Goal: Check status: Check status

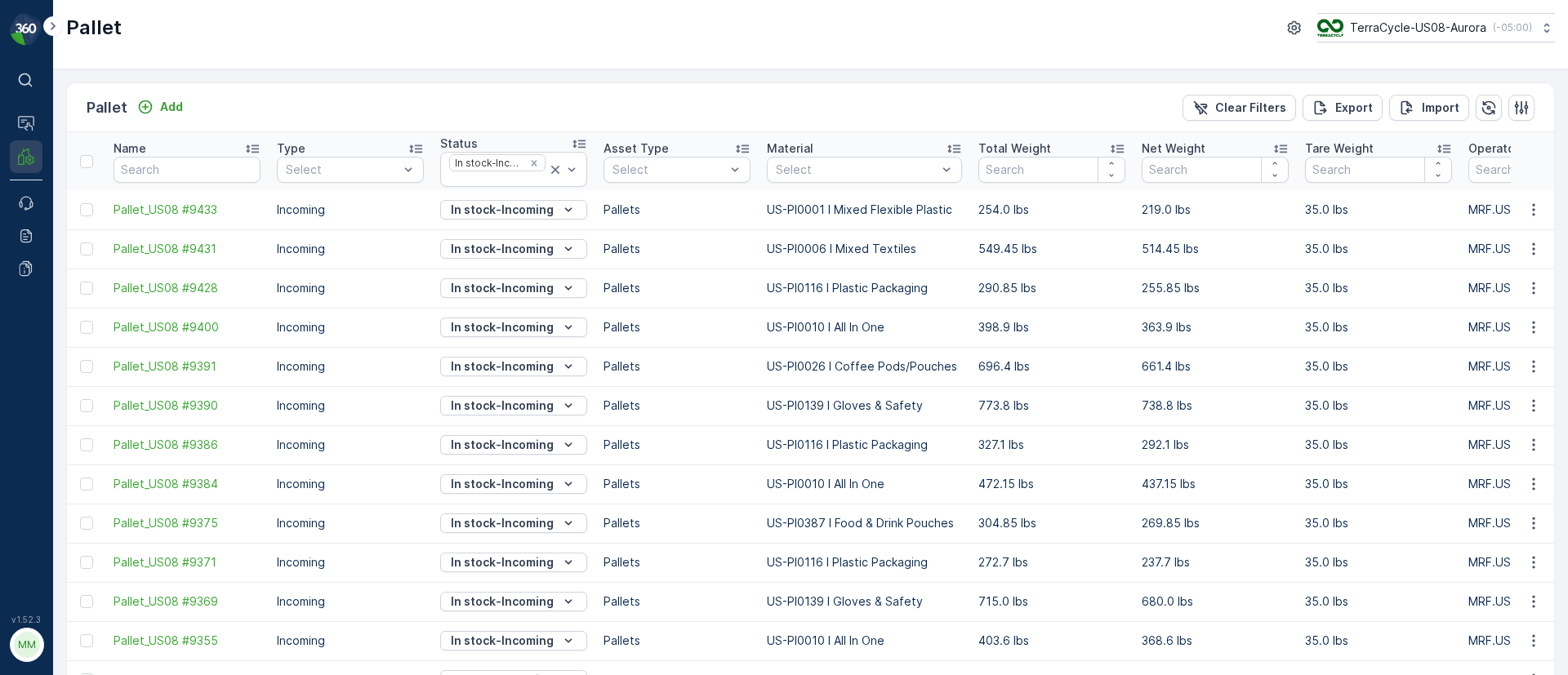
scroll to position [15, 0]
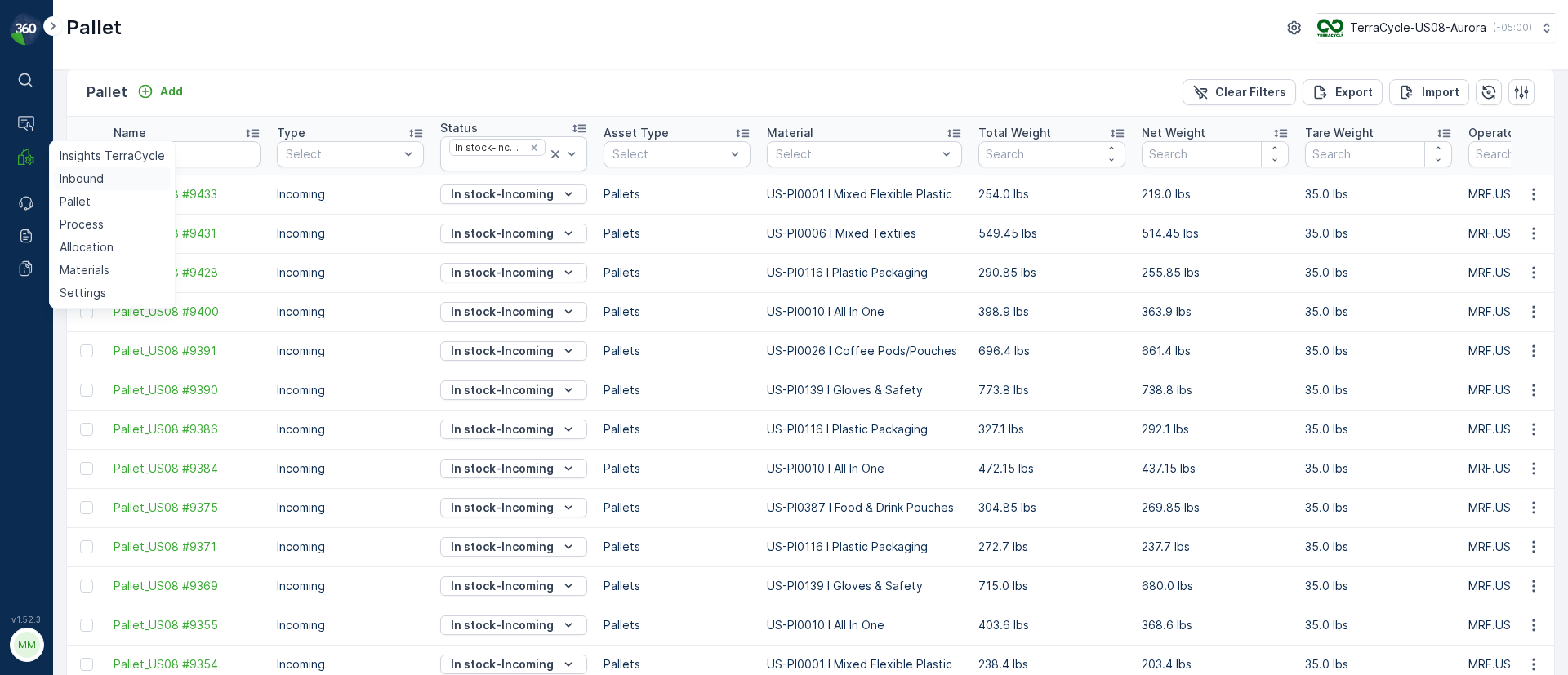
click at [87, 185] on p "Inbound" at bounding box center [82, 179] width 44 height 16
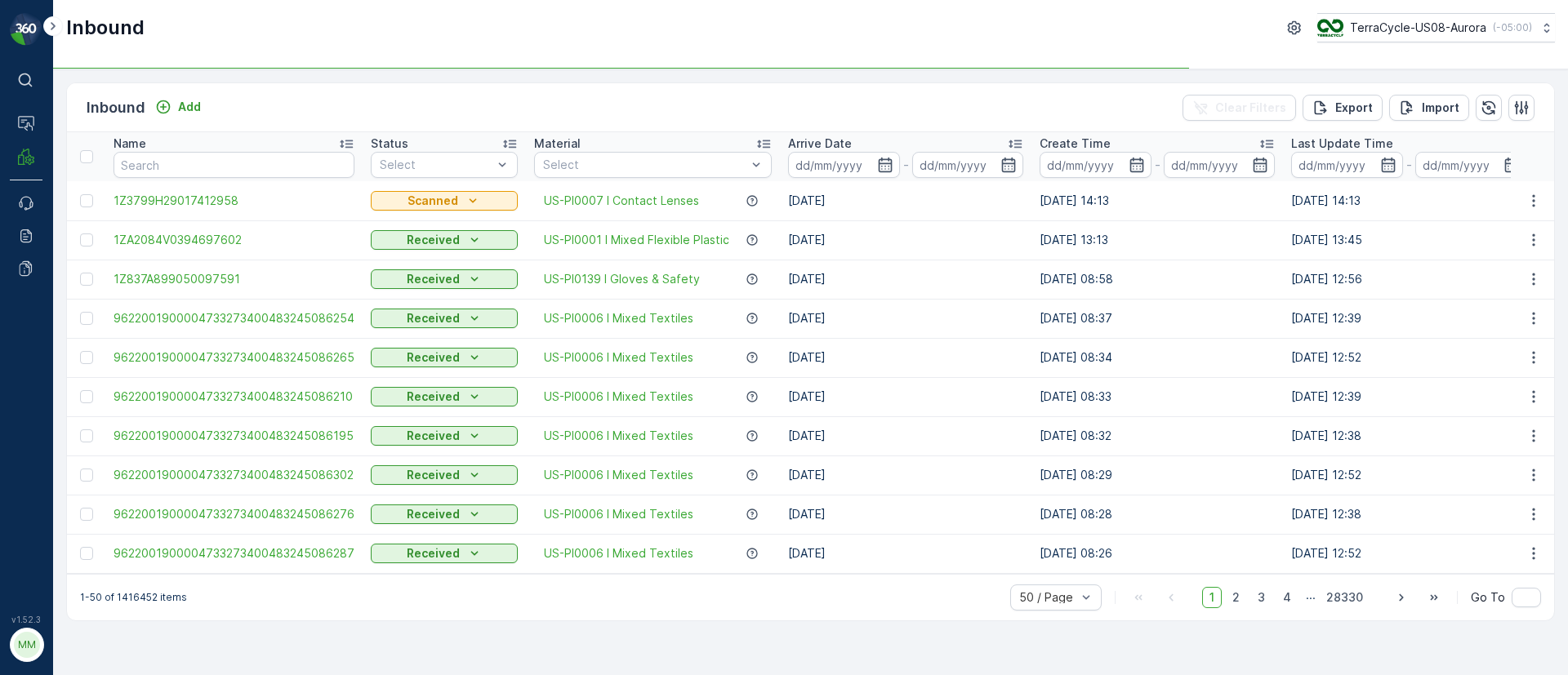
scroll to position [0, 335]
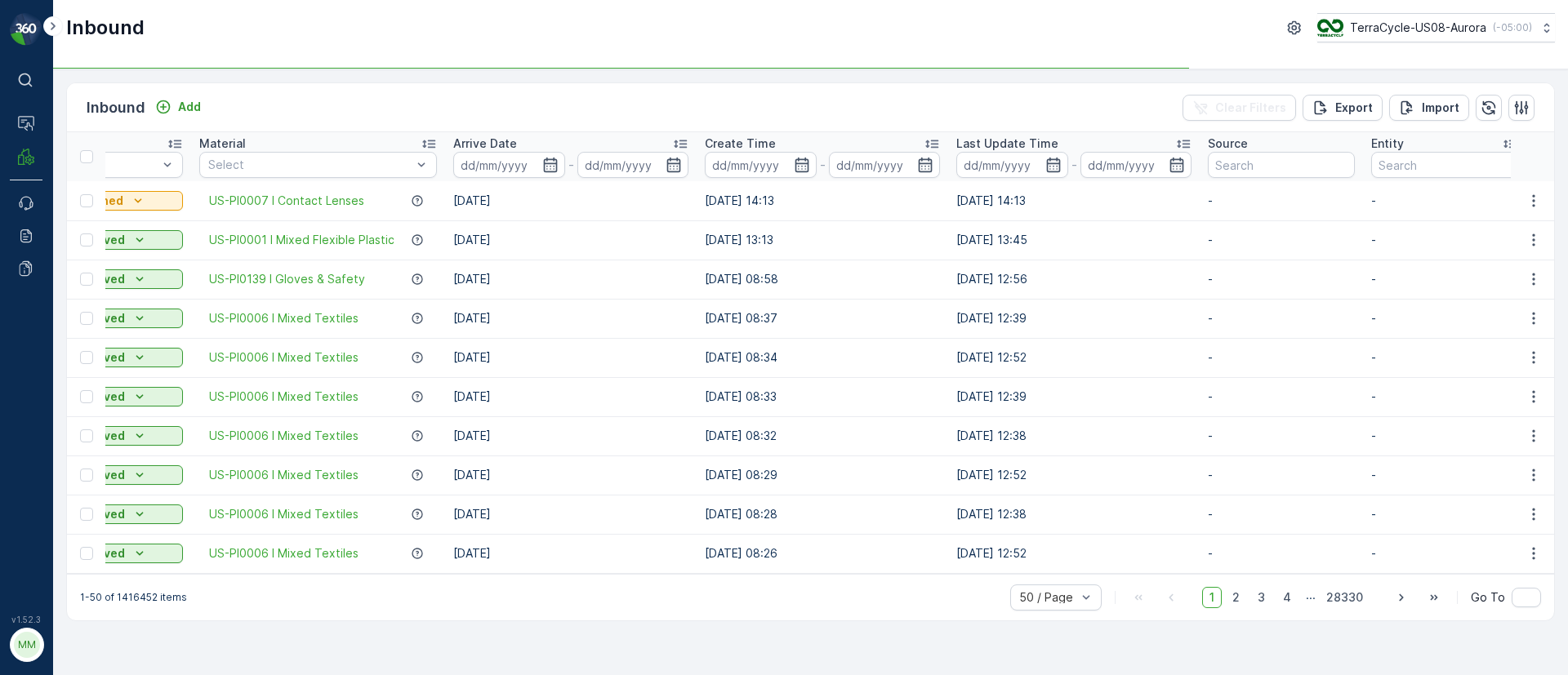
drag, startPoint x: 1261, startPoint y: 207, endPoint x: 1121, endPoint y: 218, distance: 140.4
click at [1567, 207] on html "⌘B Operations MRF Events Reports Documents v 1.52.3 MM MRF.US08 Inbound TerraCy…" at bounding box center [784, 338] width 1568 height 675
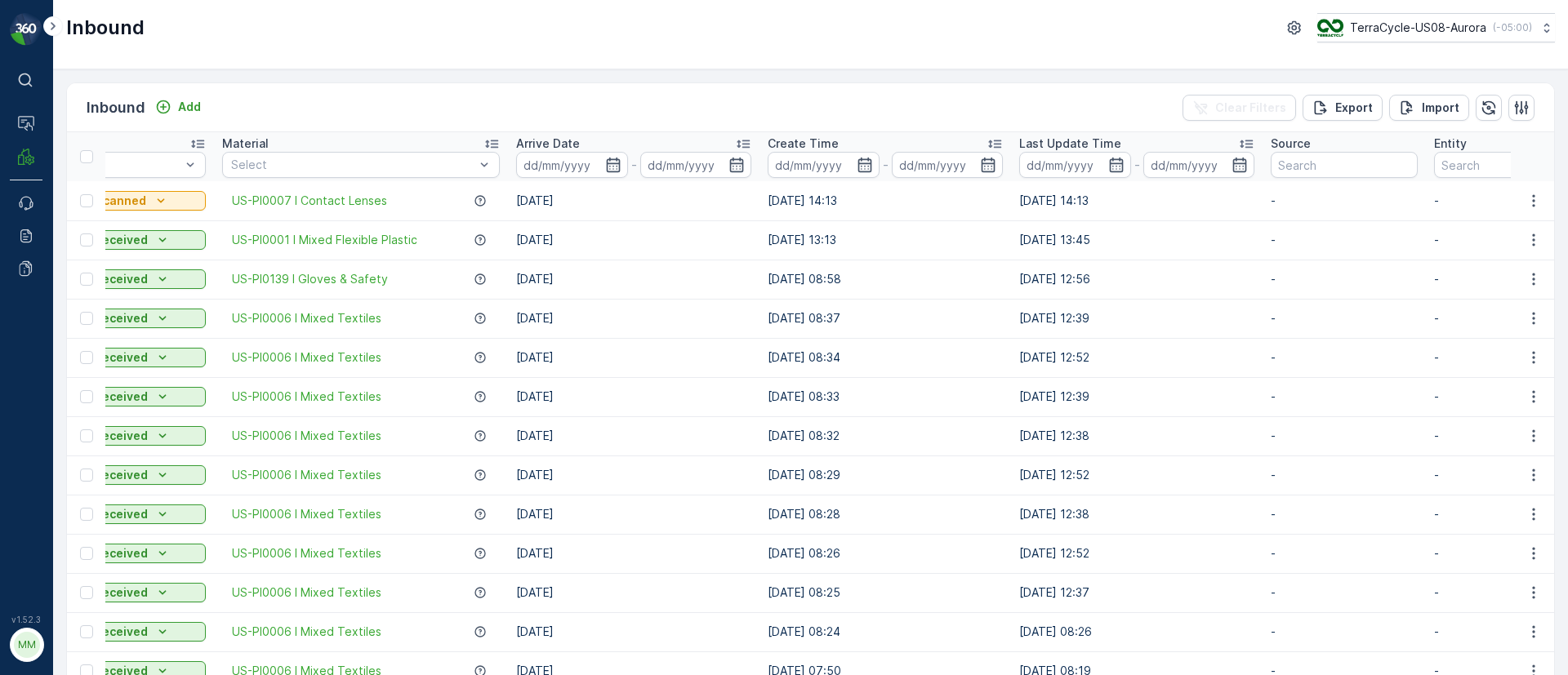
scroll to position [0, 651]
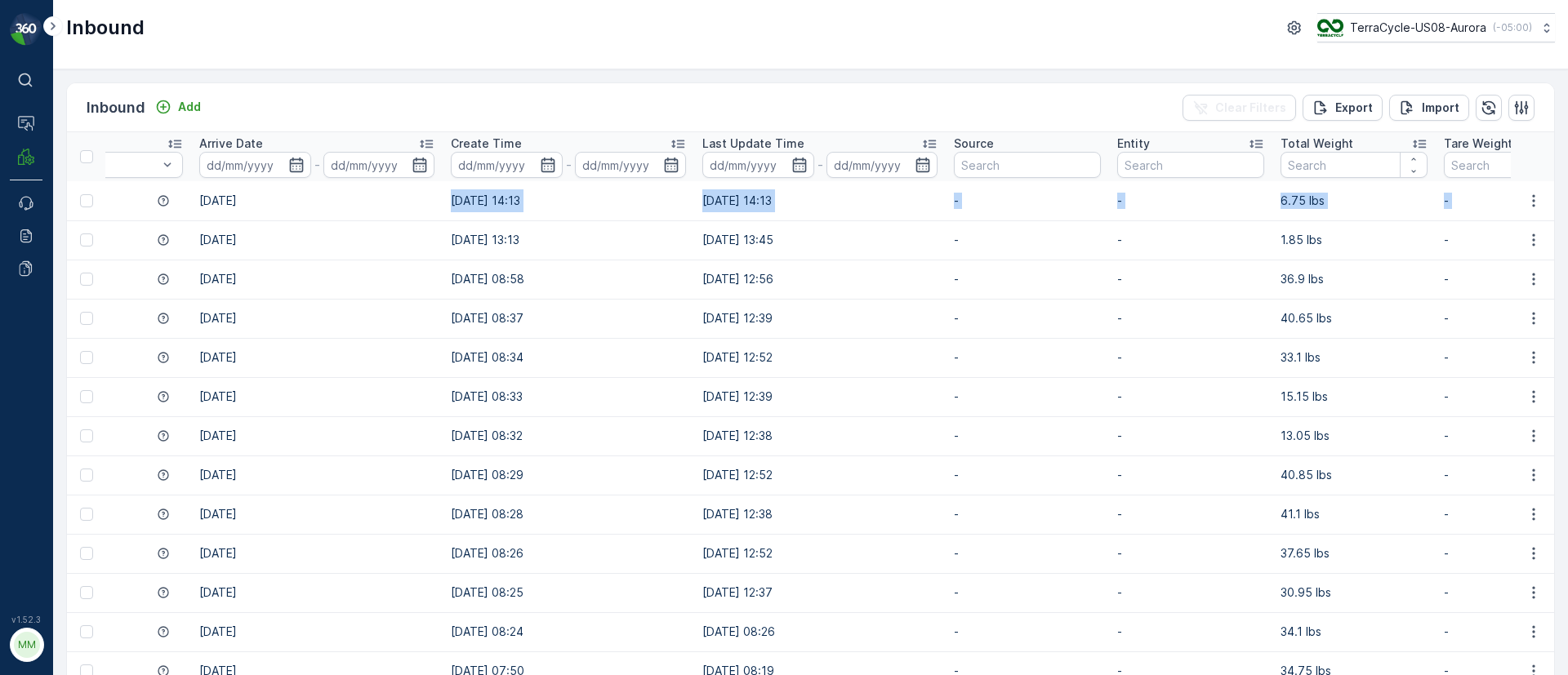
click at [880, 209] on td "[DATE] 14:13" at bounding box center [820, 201] width 252 height 39
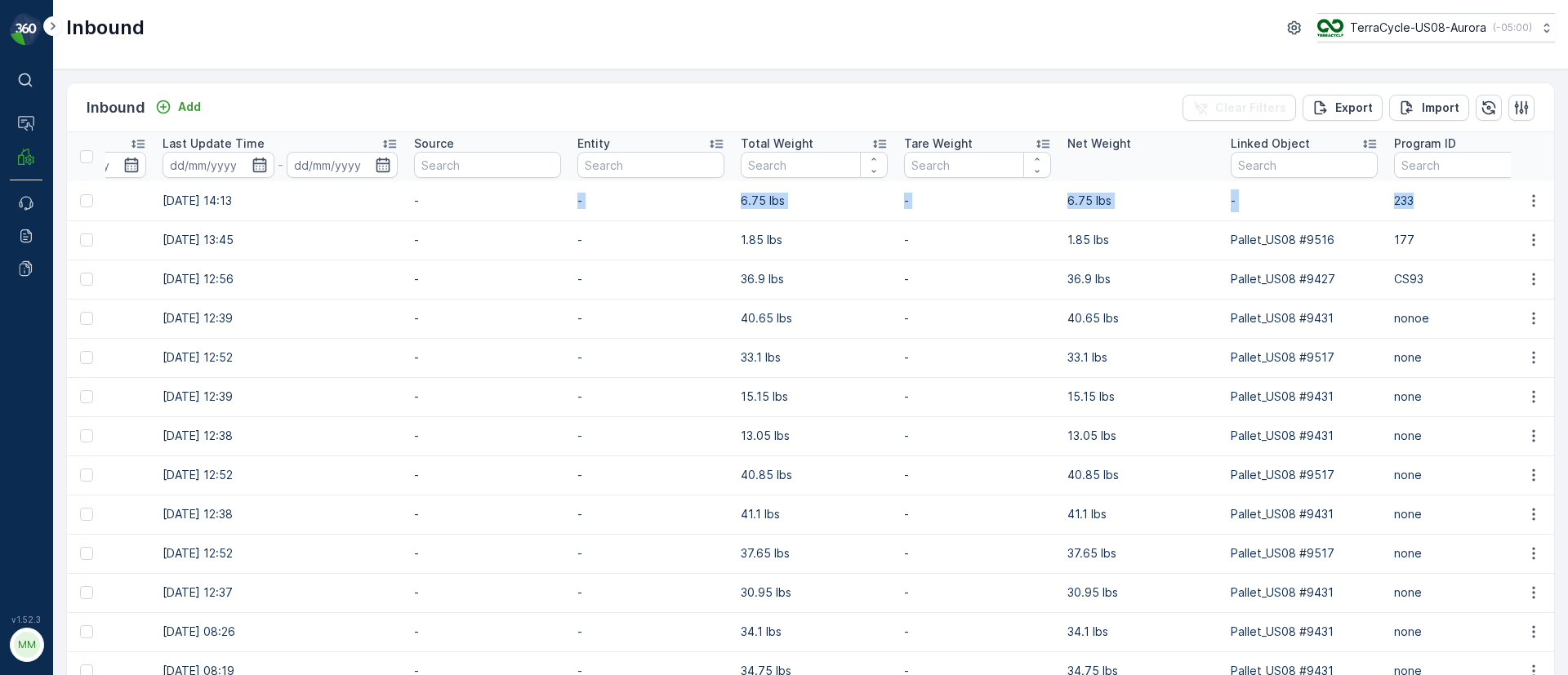
scroll to position [0, 1715]
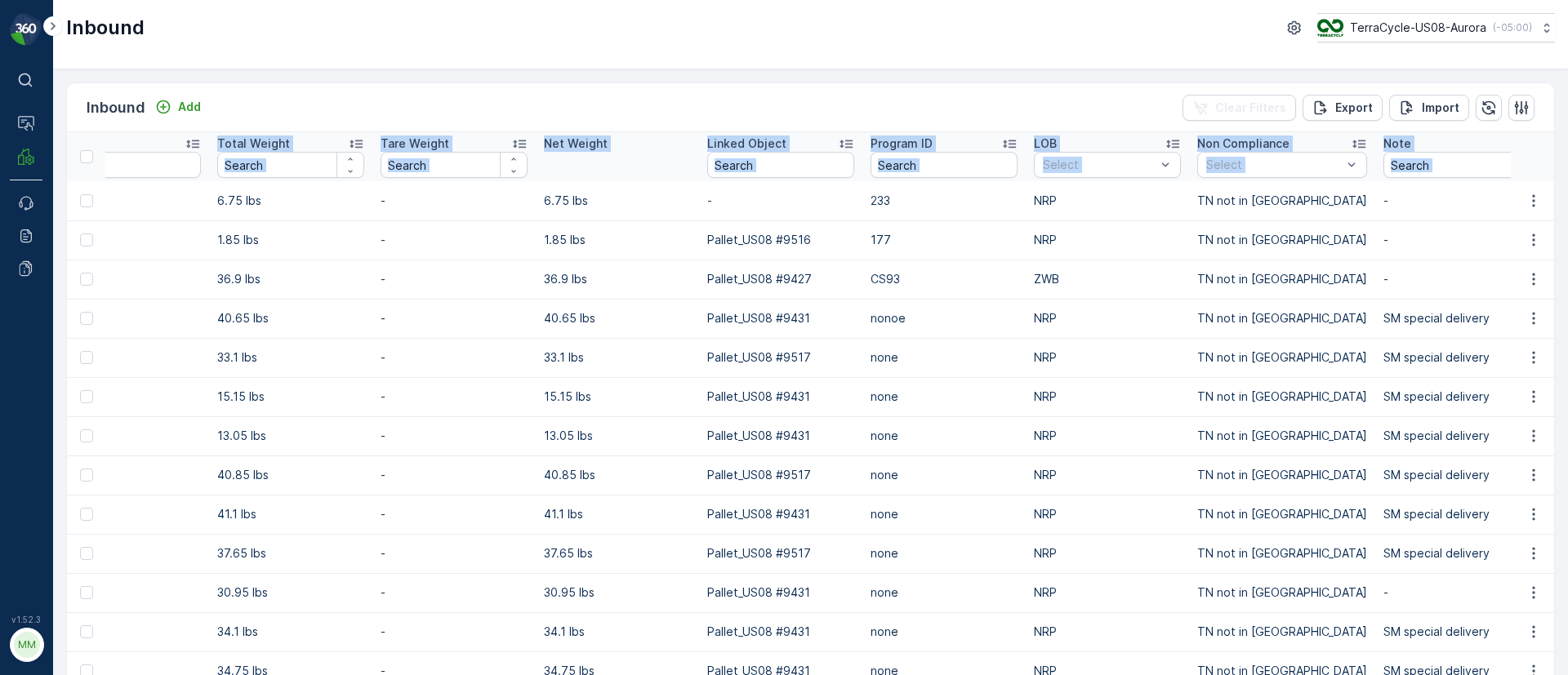
drag, startPoint x: 959, startPoint y: 204, endPoint x: 1585, endPoint y: 201, distance: 626.0
click at [1567, 201] on html "⌘B Operations MRF Events Reports Documents v 1.52.3 MM MRF.US08 Inbound TerraCy…" at bounding box center [784, 338] width 1568 height 675
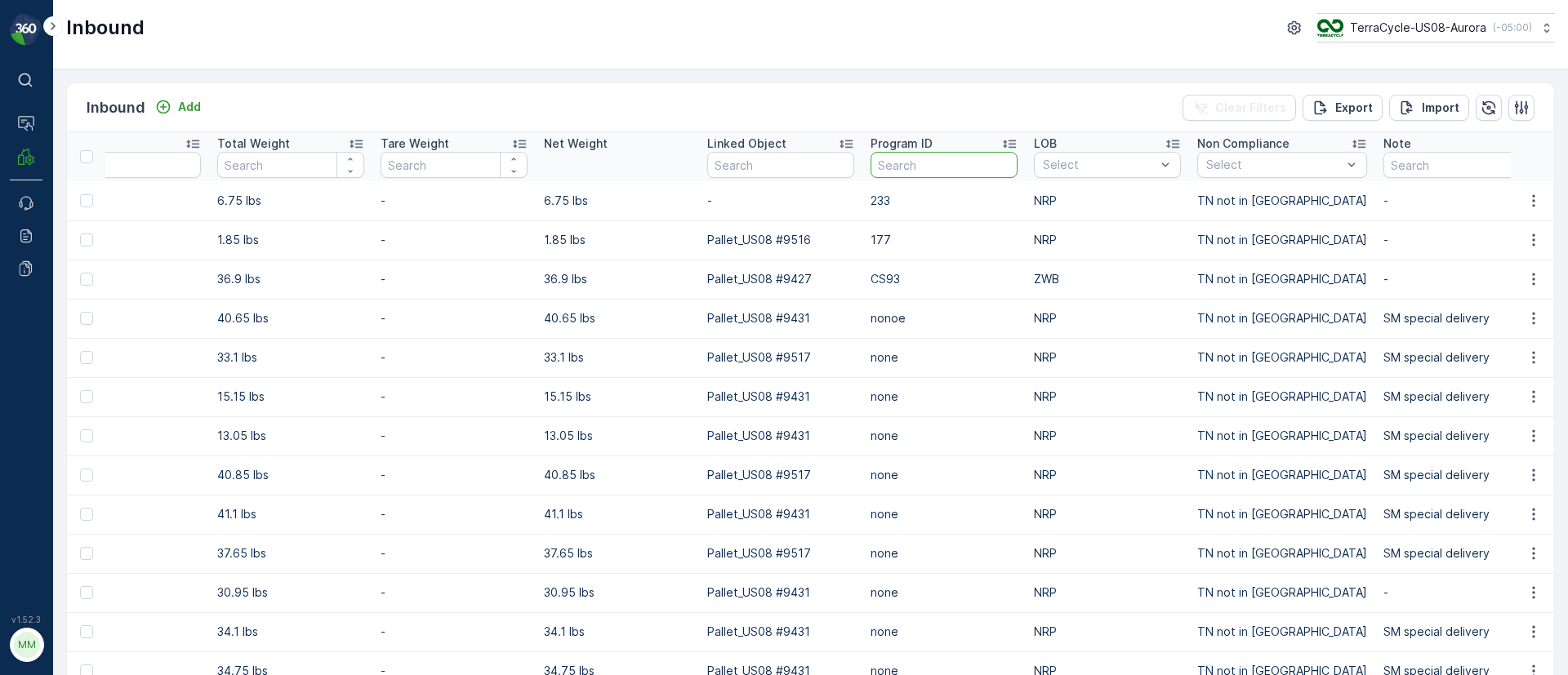
click at [901, 170] on input "text" at bounding box center [944, 165] width 147 height 26
paste input "1212"
type input "1212"
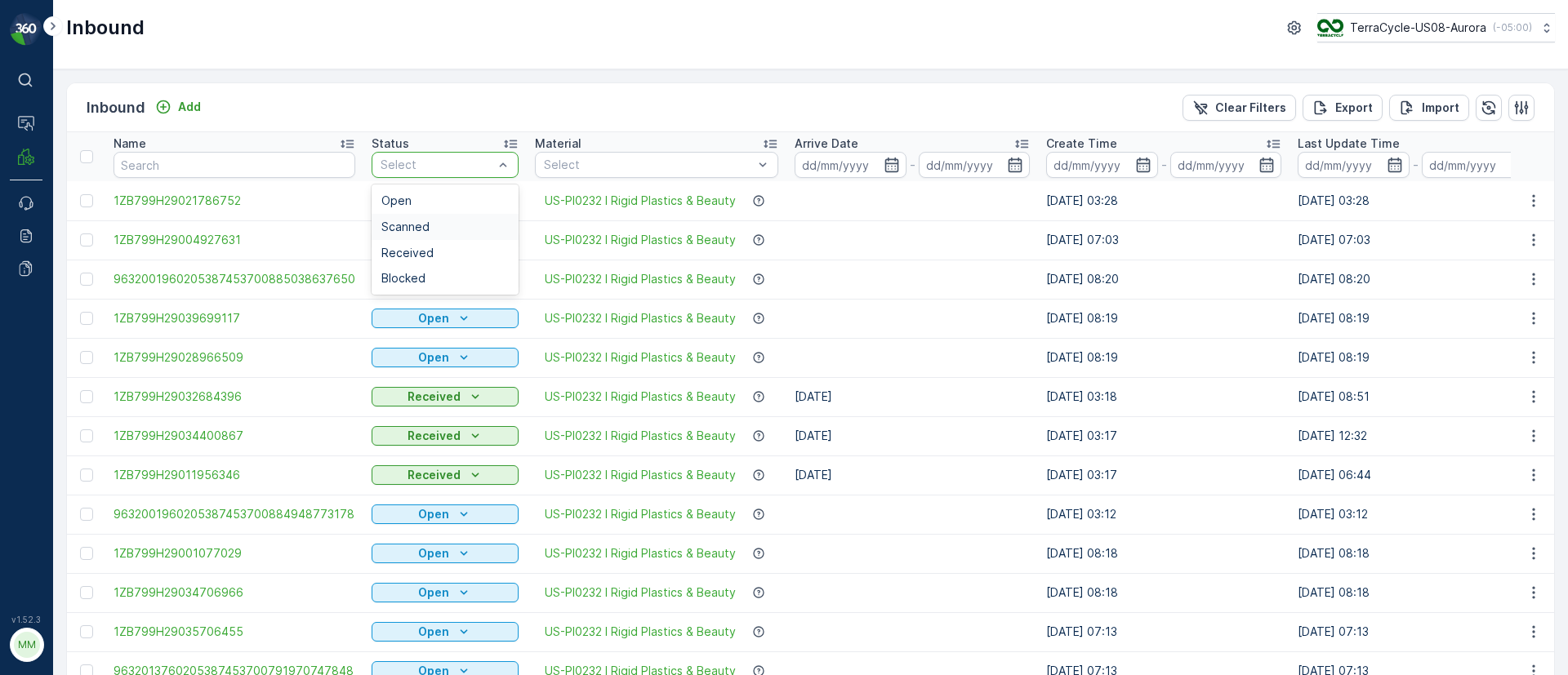
click at [418, 225] on span "Scanned" at bounding box center [405, 226] width 48 height 13
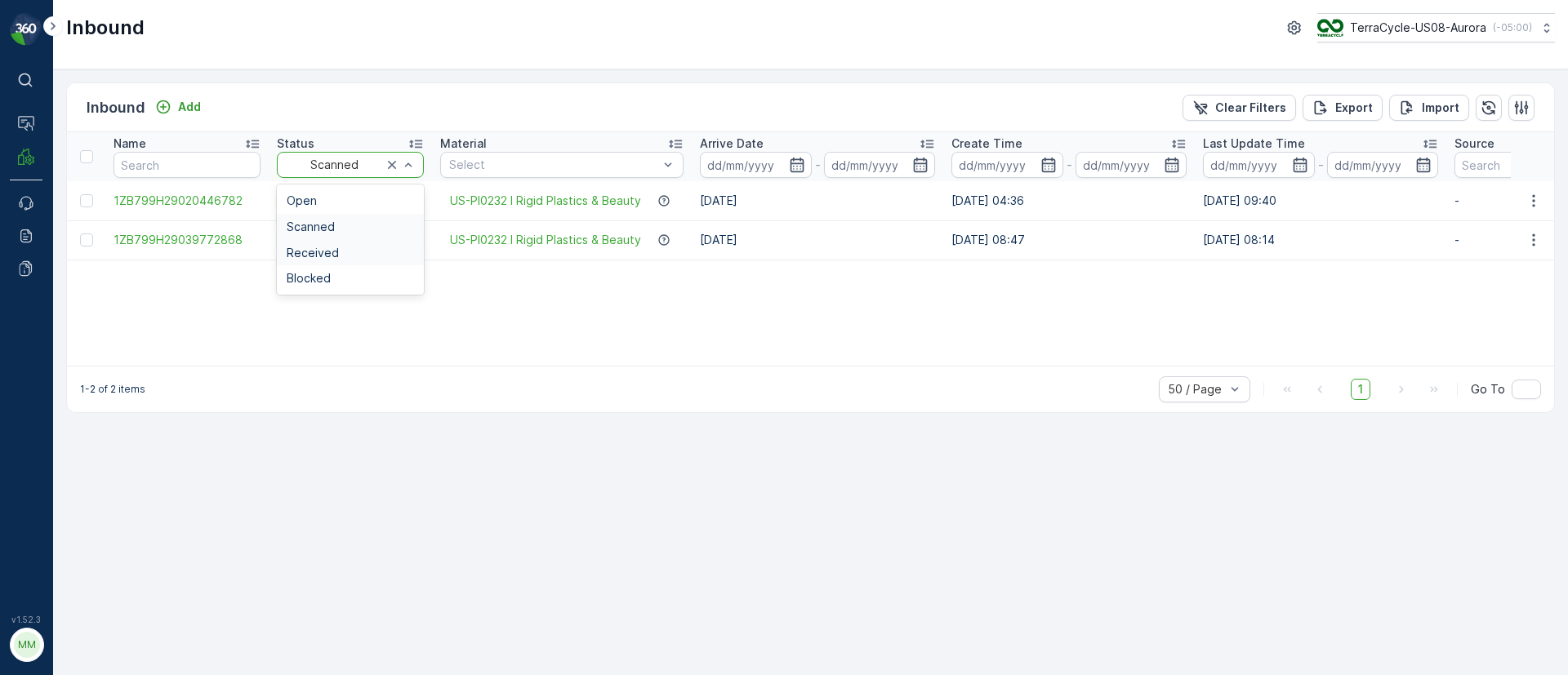
click at [344, 252] on div "Received" at bounding box center [350, 252] width 128 height 13
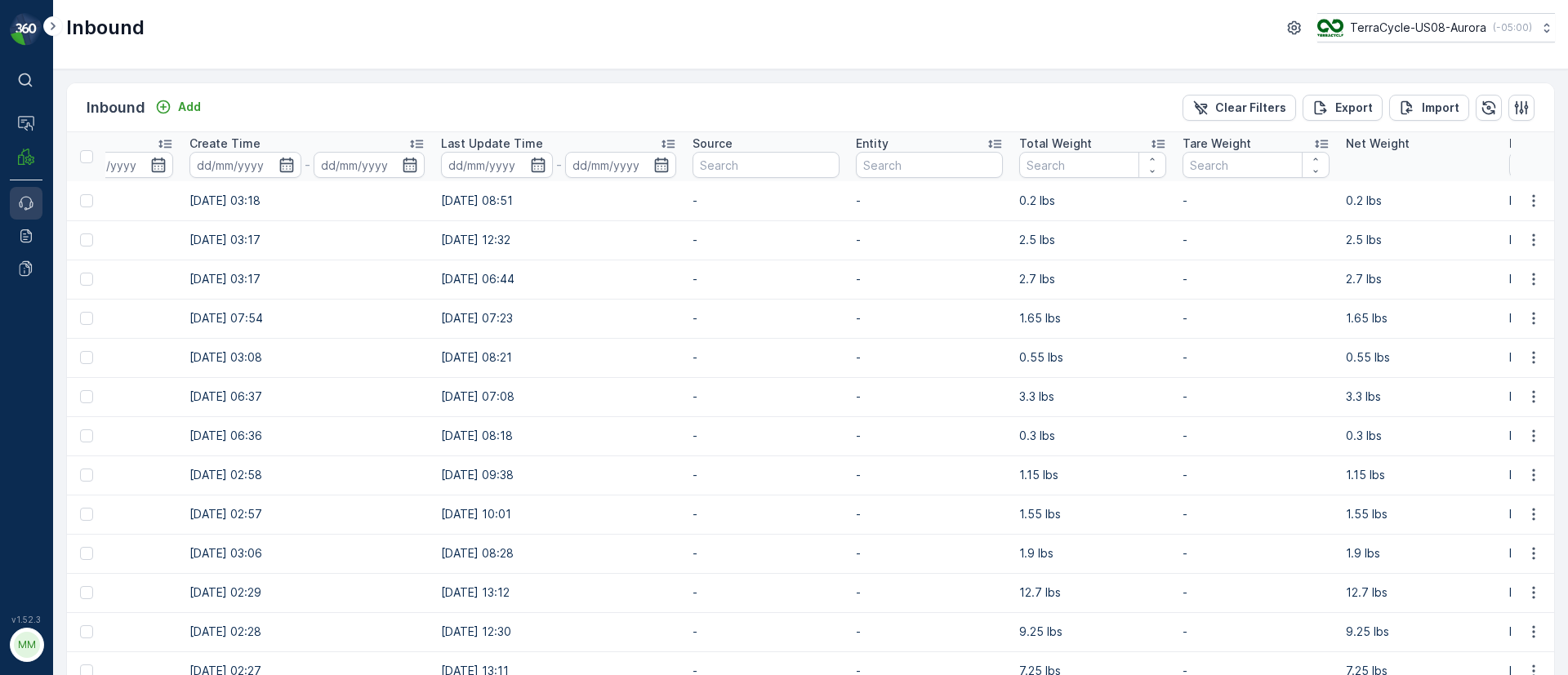
drag, startPoint x: 186, startPoint y: 193, endPoint x: 11, endPoint y: 207, distance: 175.6
click at [11, 207] on div "⌘B Operations MRF Events Reports Documents v 1.52.3 MM MRF.US08 Inbound TerraCy…" at bounding box center [784, 338] width 1568 height 675
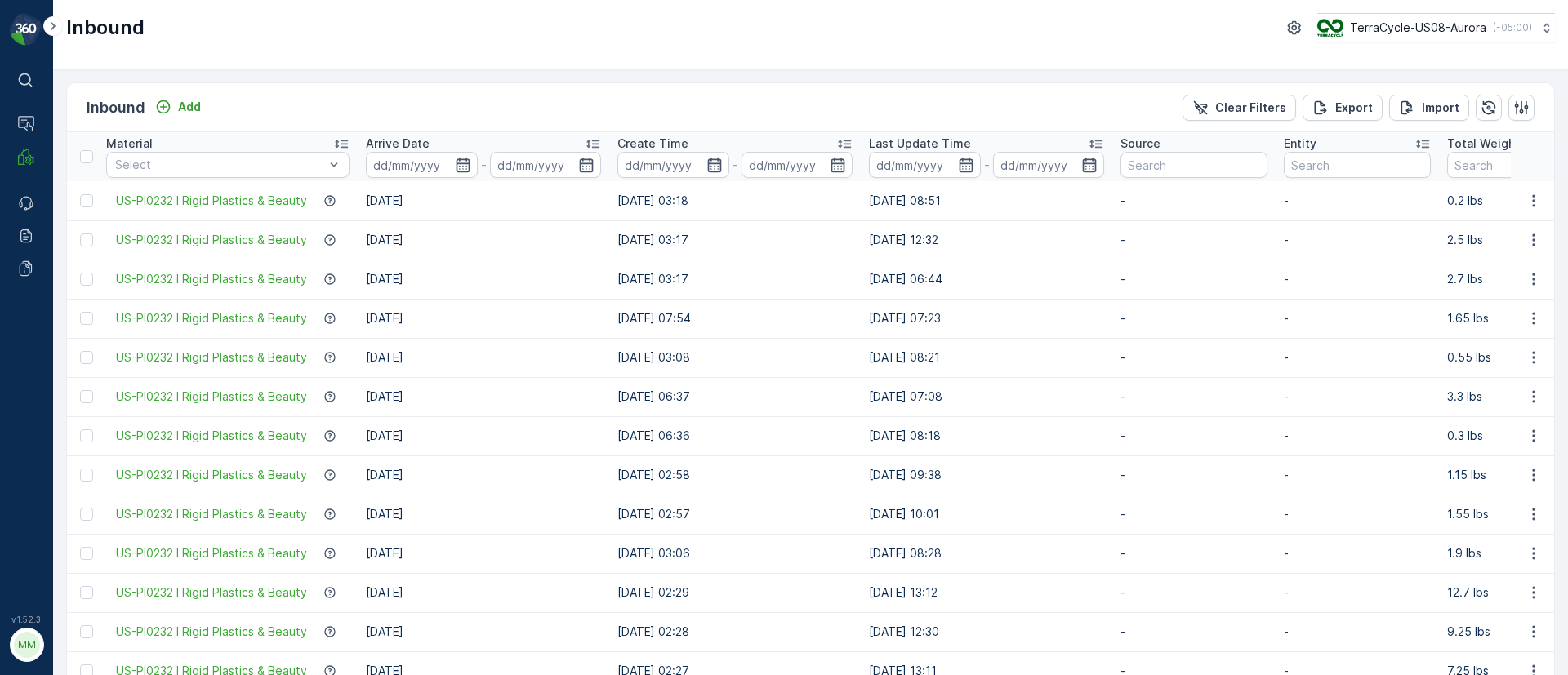
click at [1088, 145] on icon at bounding box center [1095, 143] width 16 height 16
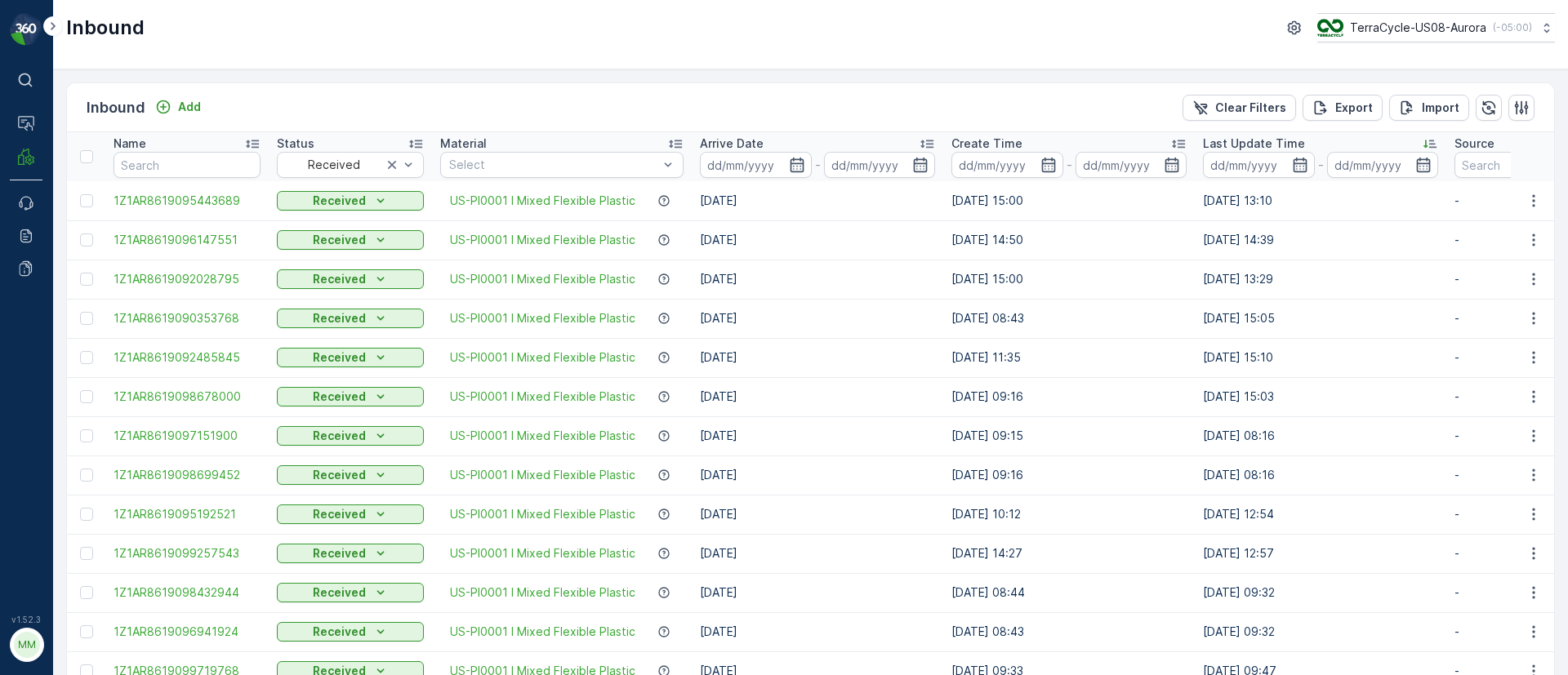
drag, startPoint x: 320, startPoint y: 216, endPoint x: 0, endPoint y: 221, distance: 320.0
click at [0, 221] on div "⌘B Operations MRF Events Reports Documents v 1.52.3 MM MRF.US08 Inbound TerraCy…" at bounding box center [784, 338] width 1568 height 675
click at [890, 196] on td "[DATE]" at bounding box center [817, 201] width 252 height 39
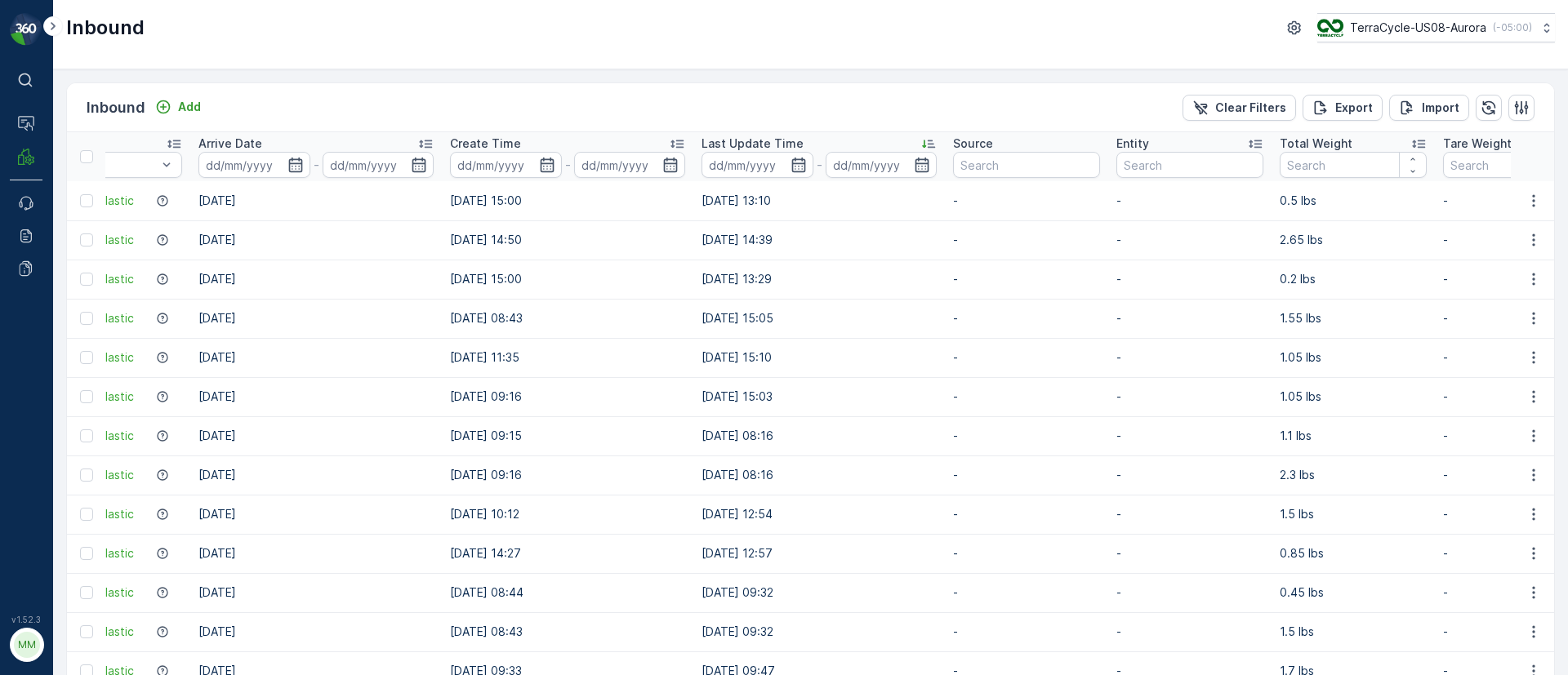
scroll to position [0, 1574]
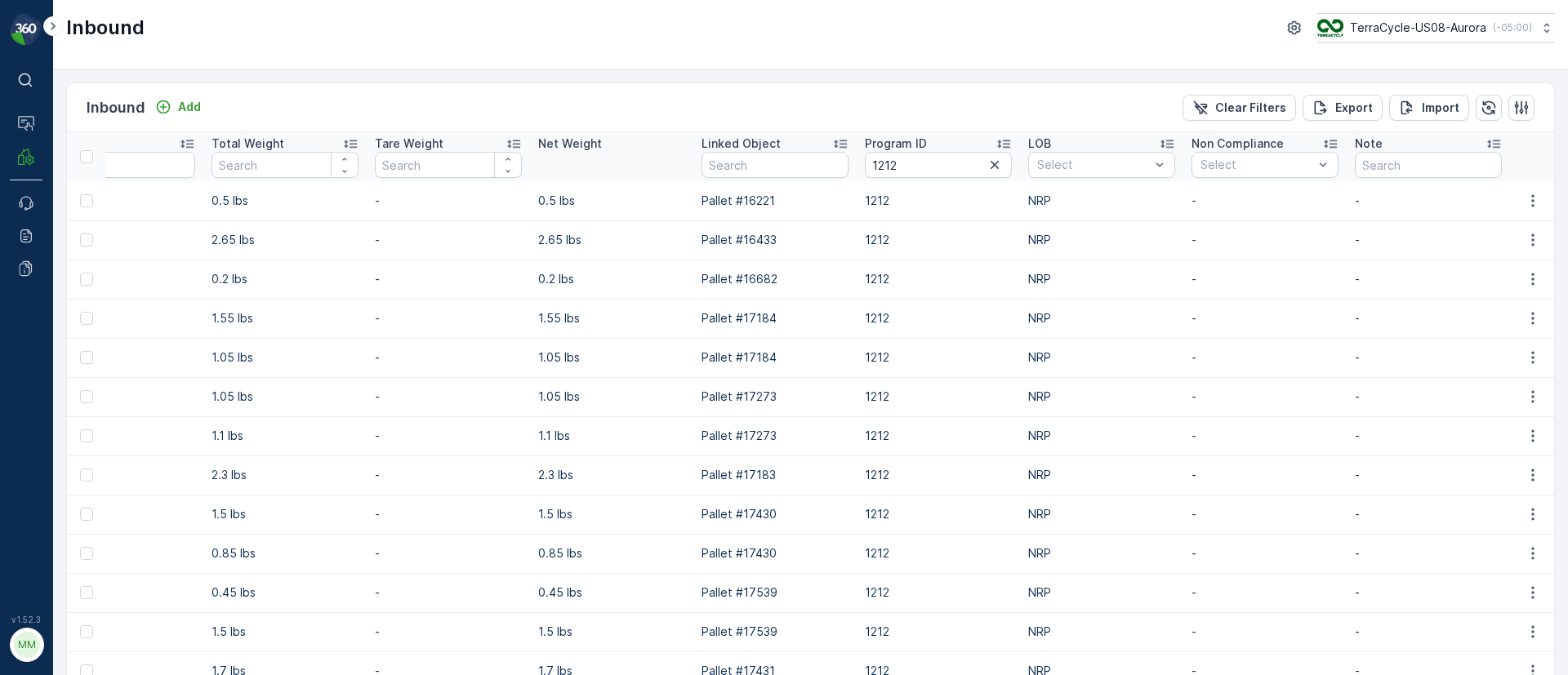
drag, startPoint x: 894, startPoint y: 204, endPoint x: 1753, endPoint y: 201, distance: 859.0
click at [1567, 201] on html "⌘B Operations MRF Events Reports Documents v 1.52.3 MM MRF.US08 Inbound TerraCy…" at bounding box center [784, 338] width 1568 height 675
click at [1155, 225] on td "NRP" at bounding box center [1101, 240] width 163 height 39
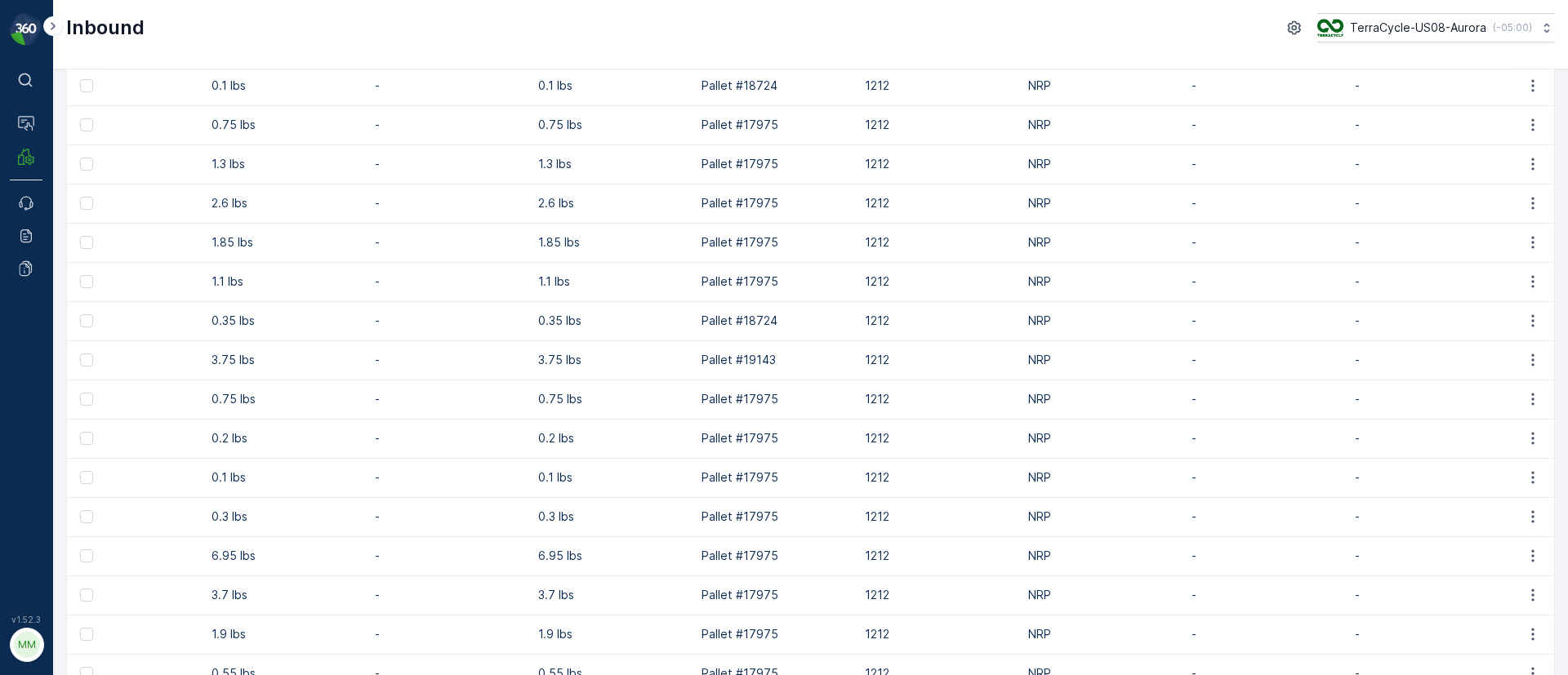
scroll to position [1224, 0]
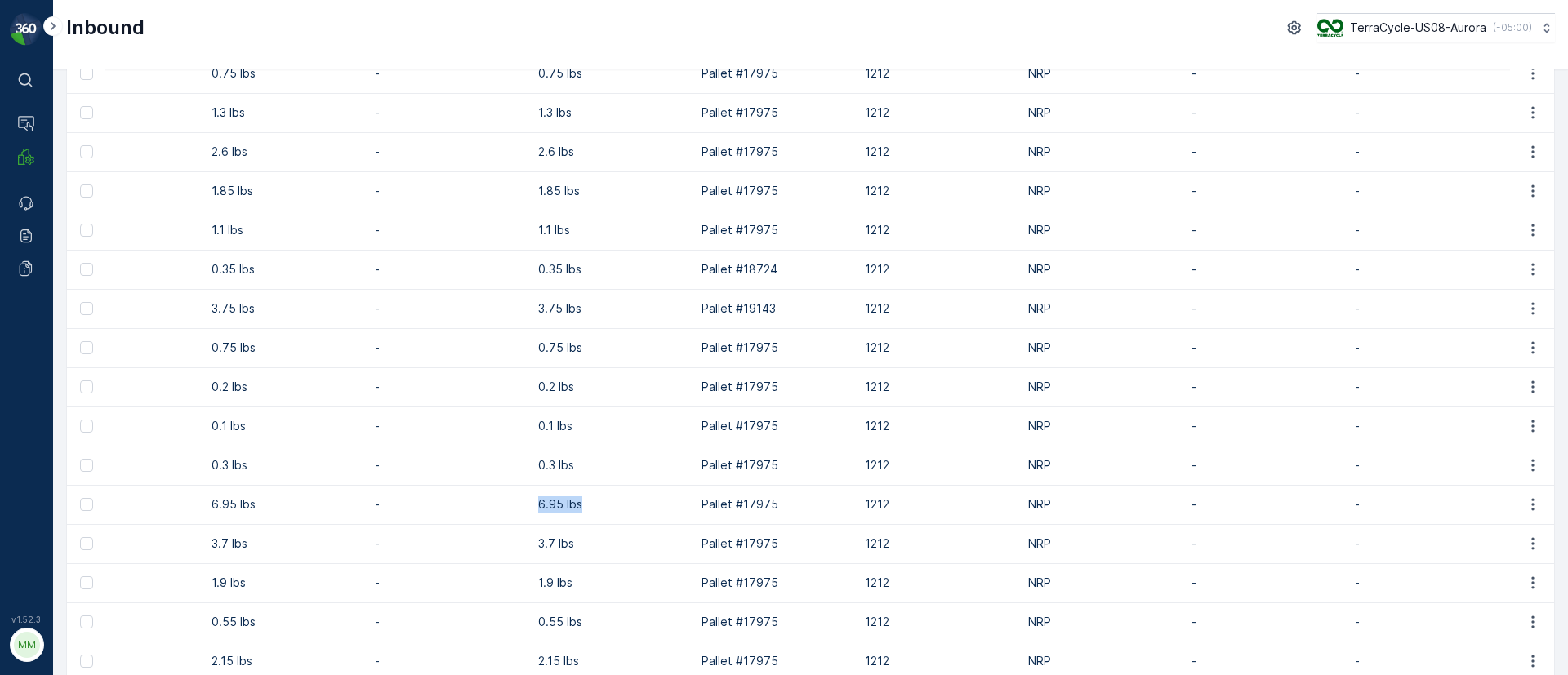
drag, startPoint x: 582, startPoint y: 502, endPoint x: 491, endPoint y: 501, distance: 91.0
click at [491, 501] on tr "1Z1AR8619090943728 Received US-PI0232 I Rigid Plastics & Beauty [DATE] [DATE] 0…" at bounding box center [26, 504] width 3056 height 39
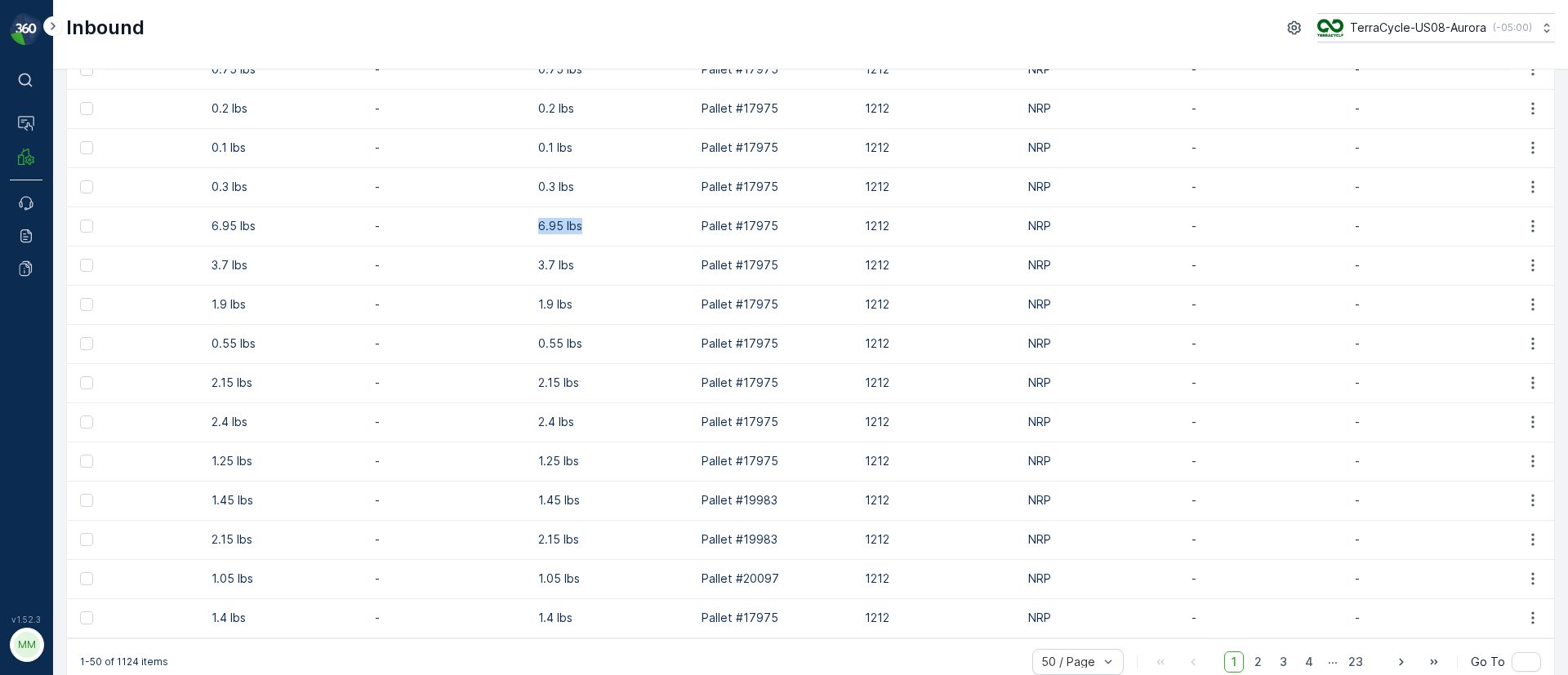
scroll to position [1534, 0]
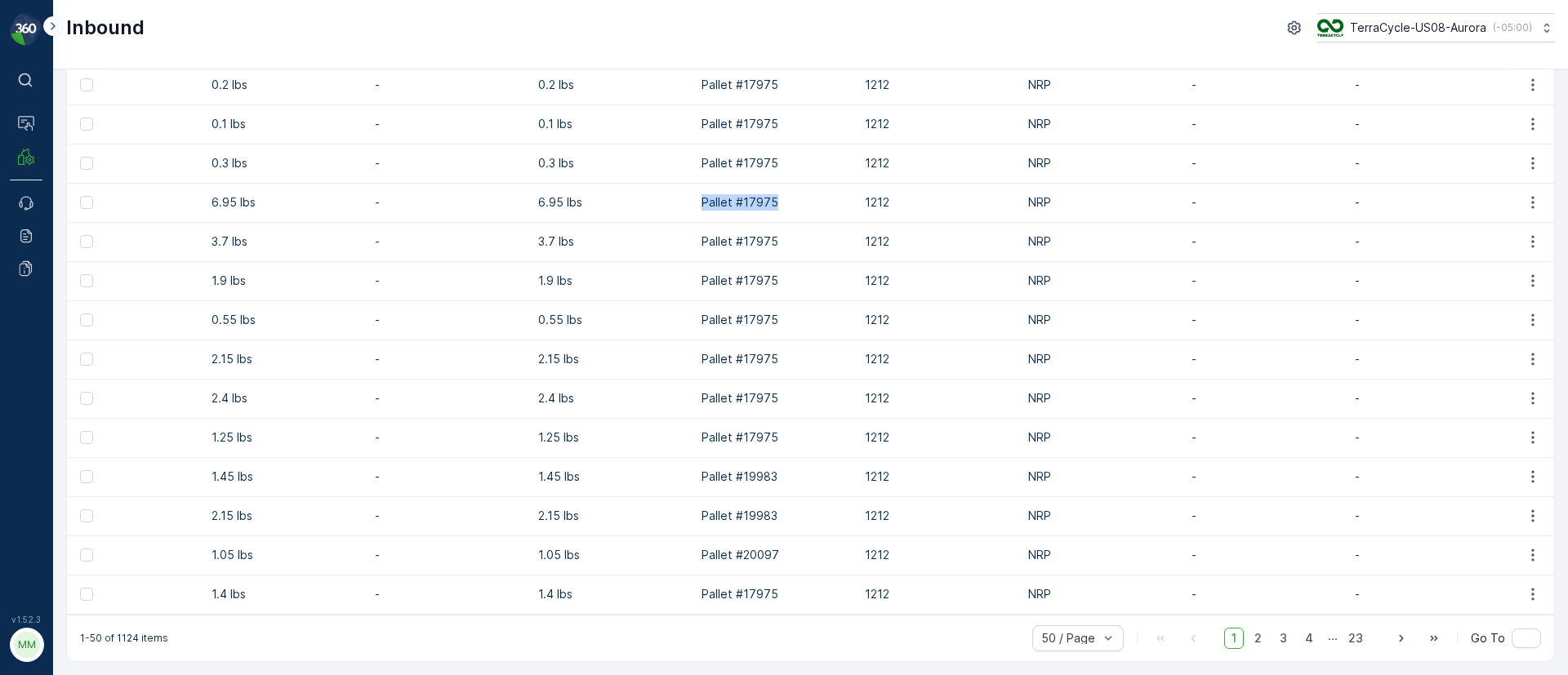
drag, startPoint x: 799, startPoint y: 192, endPoint x: 696, endPoint y: 185, distance: 103.2
click at [696, 185] on td "Pallet #17975" at bounding box center [775, 202] width 163 height 39
copy p "Pallet #17975"
